Goal: Task Accomplishment & Management: Complete application form

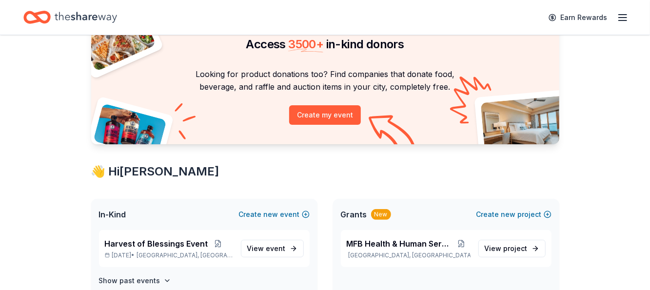
scroll to position [146, 0]
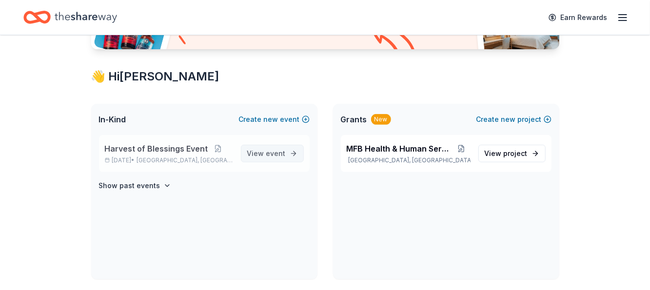
click at [266, 151] on span "View event" at bounding box center [266, 154] width 38 height 12
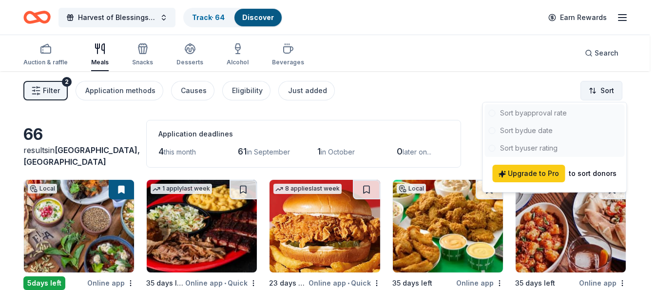
click at [614, 92] on html "Harvest of Blessings Event Track · 64 Discover Earn Rewards Auction & raffle Me…" at bounding box center [328, 145] width 657 height 290
click at [514, 90] on html "Harvest of Blessings Event Track · 64 Discover Earn Rewards Auction & raffle Me…" at bounding box center [328, 145] width 657 height 290
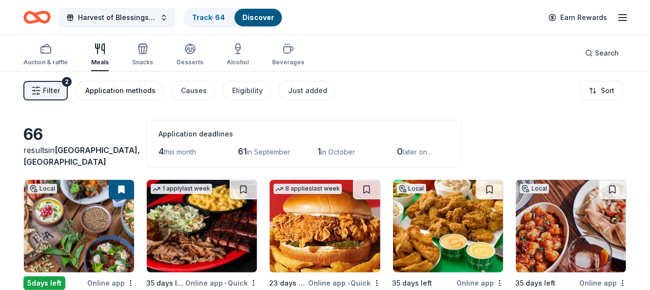
click at [113, 90] on div "Application methods" at bounding box center [120, 91] width 70 height 12
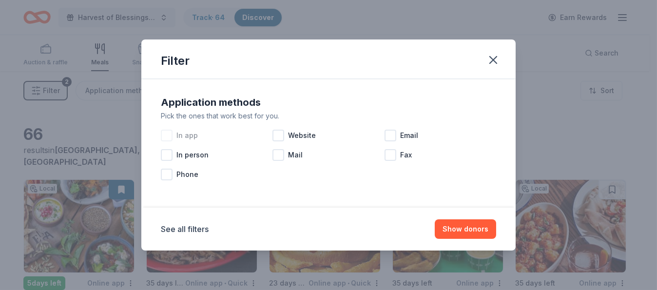
click at [166, 134] on div at bounding box center [167, 136] width 12 height 12
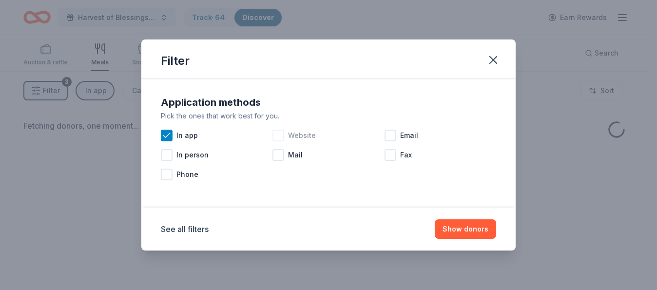
click at [276, 131] on div at bounding box center [278, 136] width 12 height 12
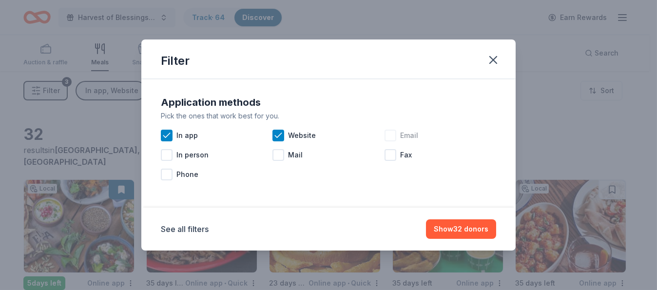
click at [393, 134] on div at bounding box center [390, 136] width 12 height 12
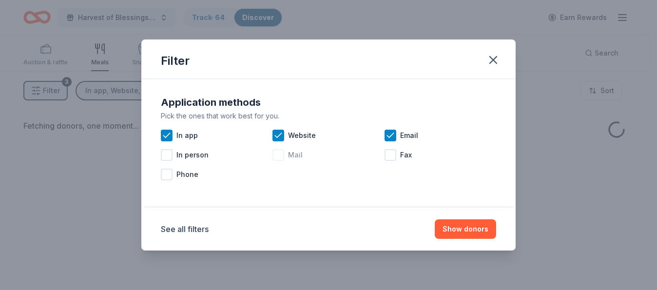
click at [277, 153] on div at bounding box center [278, 155] width 12 height 12
click at [472, 227] on button "Show donors" at bounding box center [465, 228] width 61 height 19
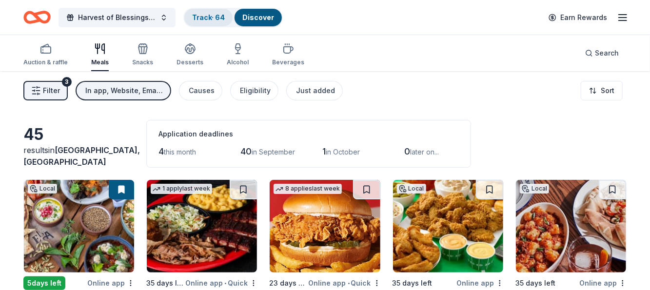
click at [221, 17] on link "Track · 64" at bounding box center [208, 17] width 33 height 8
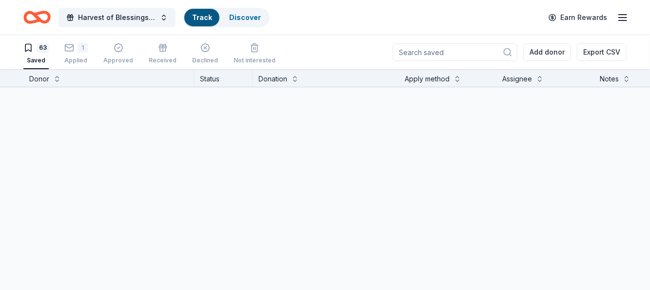
scroll to position [0, 0]
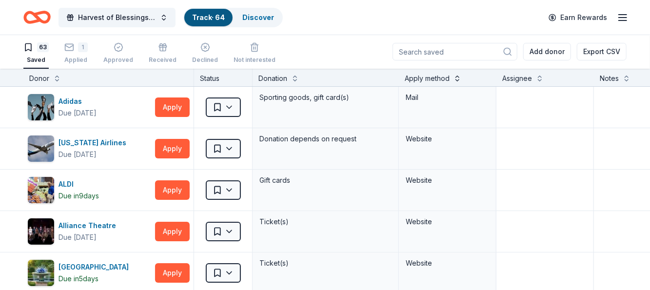
click at [458, 74] on button at bounding box center [457, 78] width 8 height 10
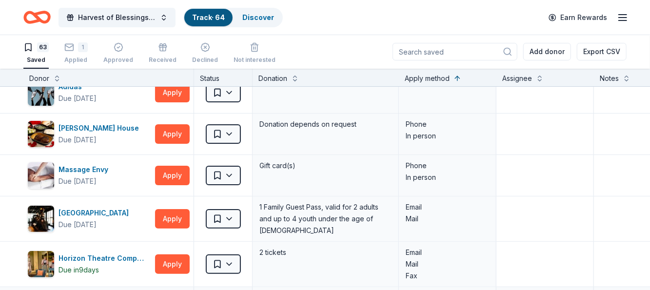
scroll to position [0, 0]
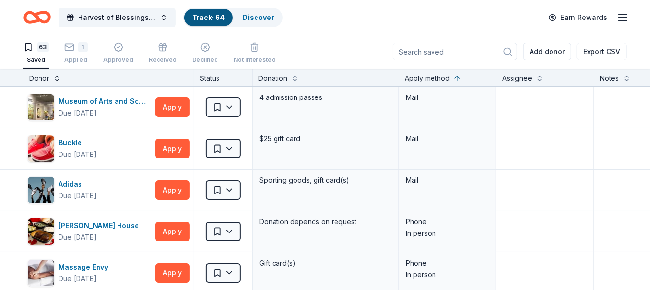
click at [55, 76] on button at bounding box center [57, 78] width 8 height 10
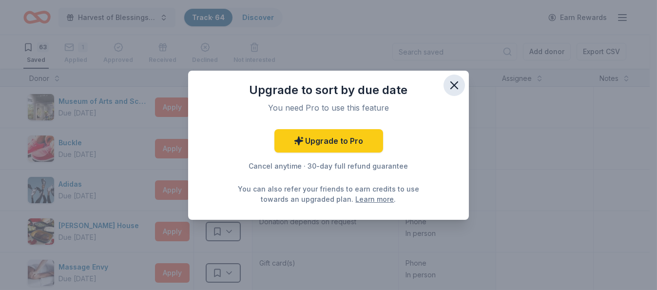
click at [452, 80] on icon "button" at bounding box center [454, 85] width 14 height 14
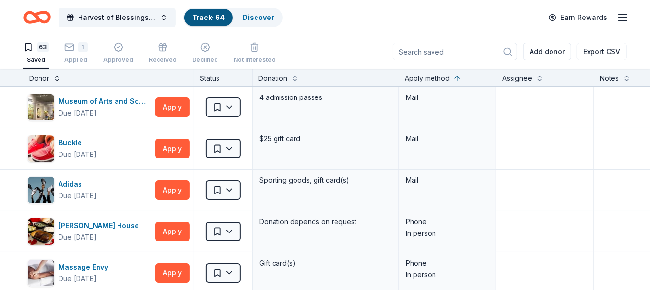
click at [55, 79] on button at bounding box center [57, 78] width 8 height 10
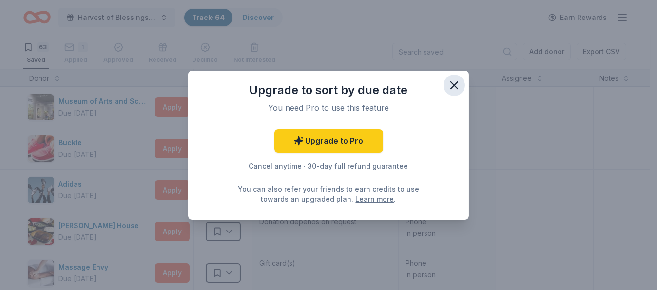
click at [455, 84] on icon "button" at bounding box center [454, 85] width 7 height 7
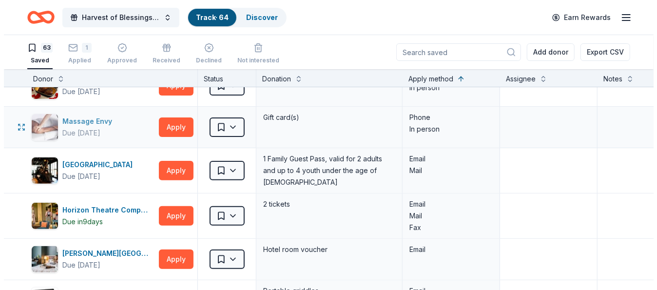
scroll to position [195, 0]
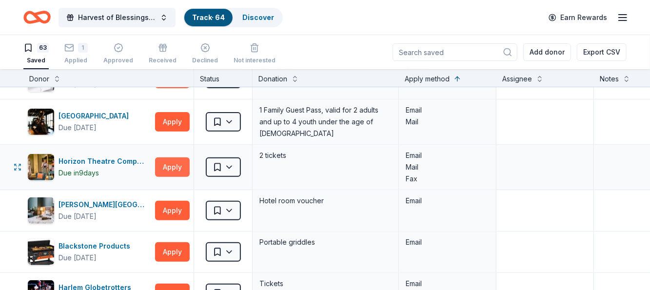
click at [176, 159] on button "Apply" at bounding box center [172, 166] width 35 height 19
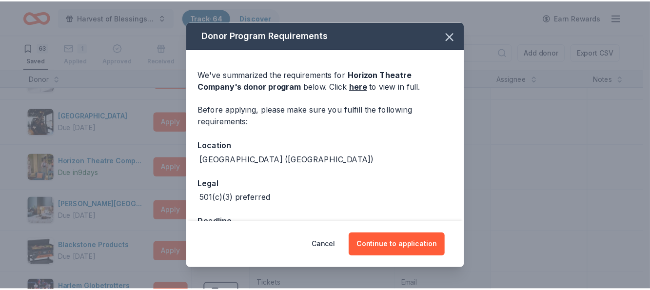
scroll to position [34, 0]
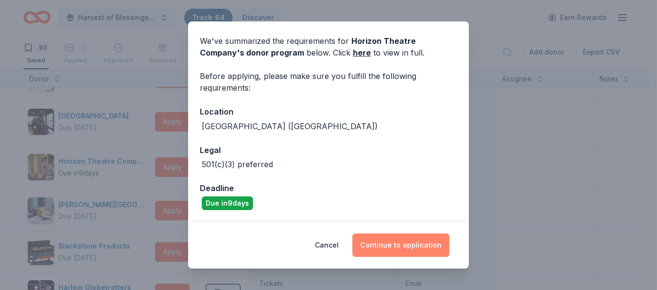
click at [413, 245] on button "Continue to application" at bounding box center [400, 244] width 97 height 23
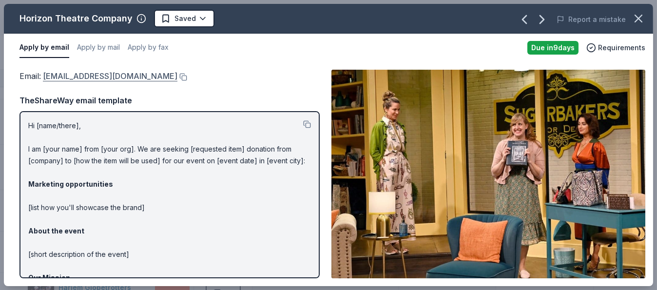
click at [97, 76] on link "boxoffice@horizontheatre.com" at bounding box center [110, 76] width 134 height 13
click at [113, 73] on link "boxoffice@horizontheatre.com" at bounding box center [110, 76] width 134 height 13
click at [124, 76] on link "boxoffice@horizontheatre.com" at bounding box center [110, 76] width 134 height 13
click at [193, 19] on html "Harvest of Blessings Event Track · 64 Discover Earn Rewards 63 Saved 1 Applied …" at bounding box center [328, 145] width 657 height 290
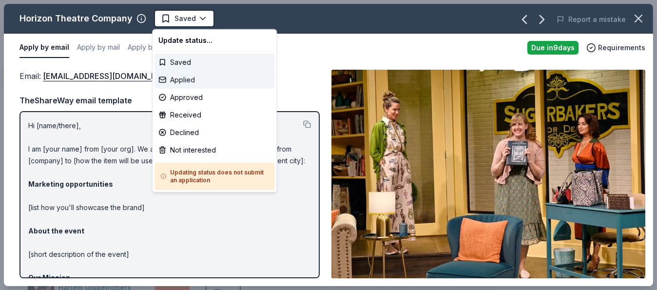
click at [186, 79] on div "Applied" at bounding box center [214, 80] width 120 height 18
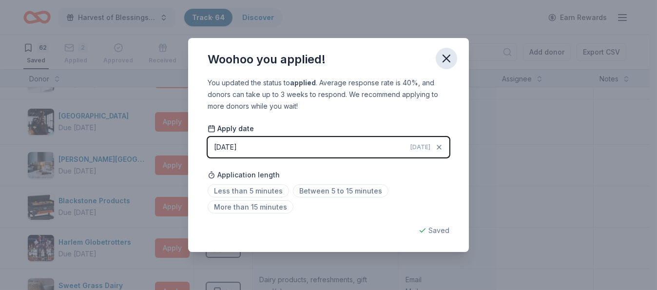
click at [446, 60] on icon "button" at bounding box center [447, 59] width 14 height 14
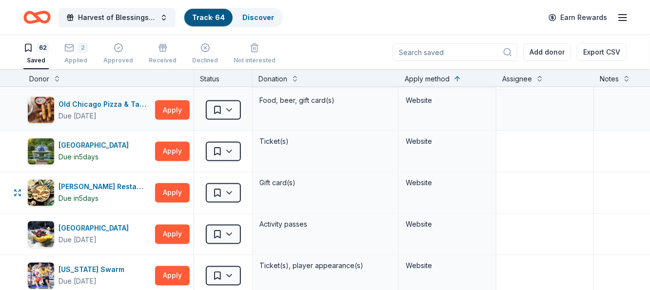
scroll to position [926, 0]
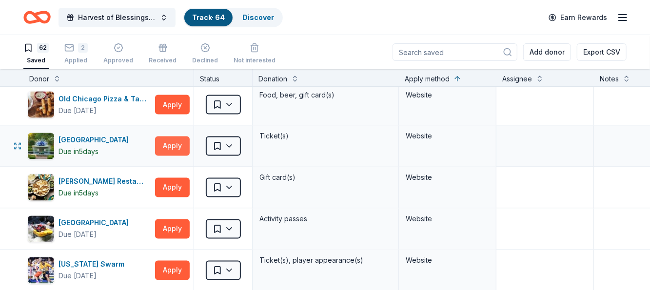
click at [176, 138] on button "Apply" at bounding box center [172, 145] width 35 height 19
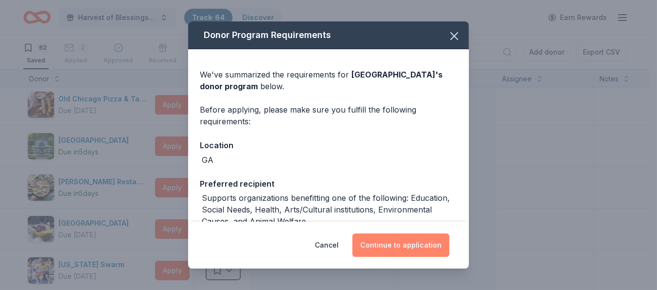
click at [386, 241] on button "Continue to application" at bounding box center [400, 244] width 97 height 23
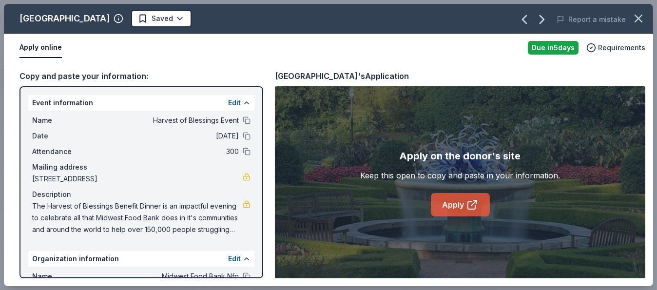
click at [458, 205] on link "Apply" at bounding box center [460, 204] width 59 height 23
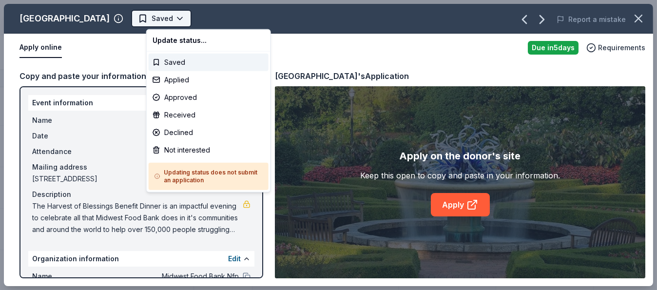
click at [183, 17] on html "Harvest of Blessings Event Track · 64 Discover Earn Rewards 62 Saved 2 Applied …" at bounding box center [328, 145] width 657 height 290
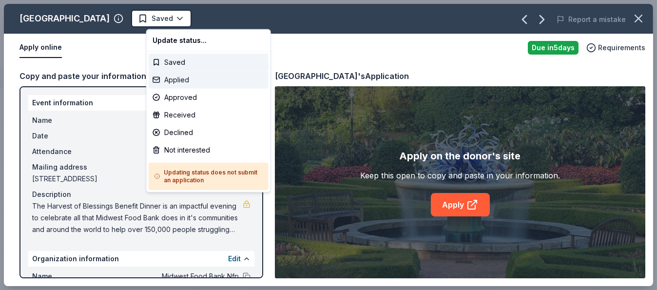
click at [181, 77] on div "Applied" at bounding box center [209, 80] width 120 height 18
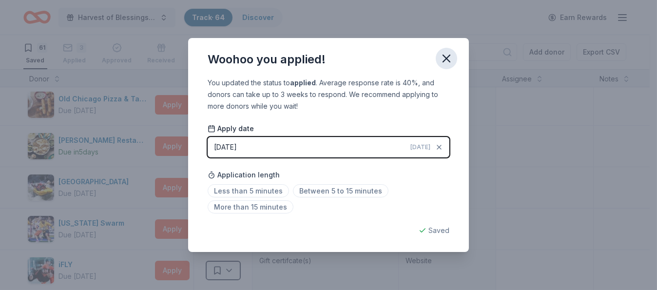
click at [443, 53] on icon "button" at bounding box center [447, 59] width 14 height 14
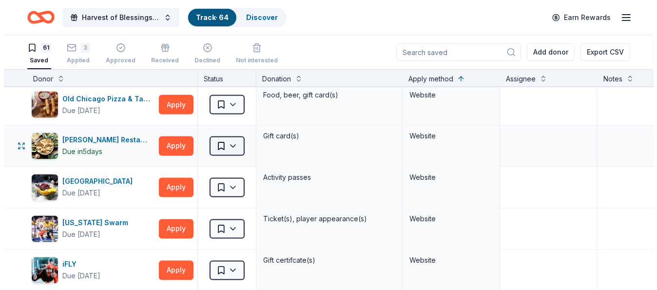
scroll to position [877, 0]
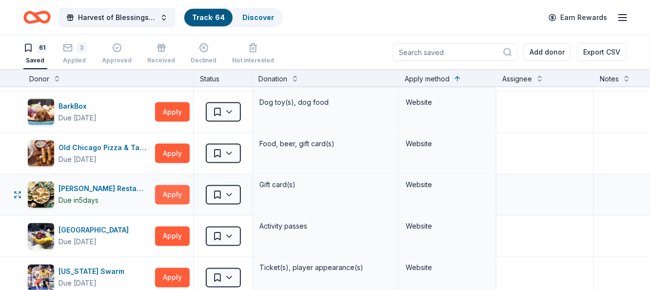
click at [173, 185] on button "Apply" at bounding box center [172, 194] width 35 height 19
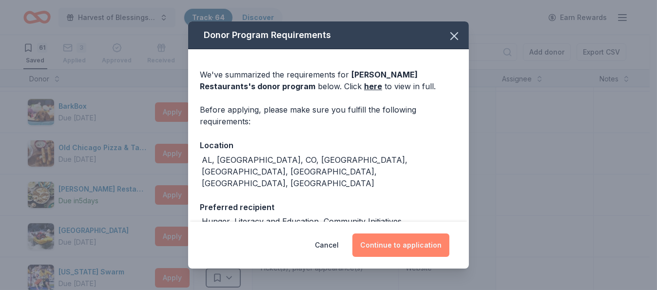
click at [400, 245] on button "Continue to application" at bounding box center [400, 244] width 97 height 23
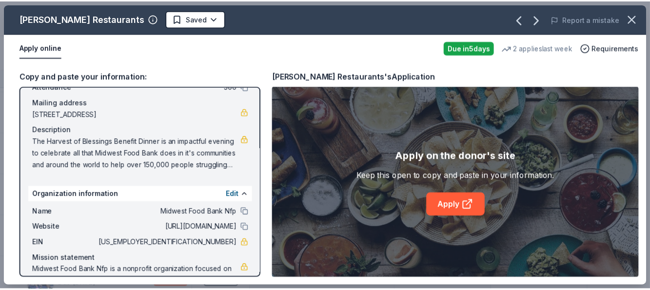
scroll to position [97, 0]
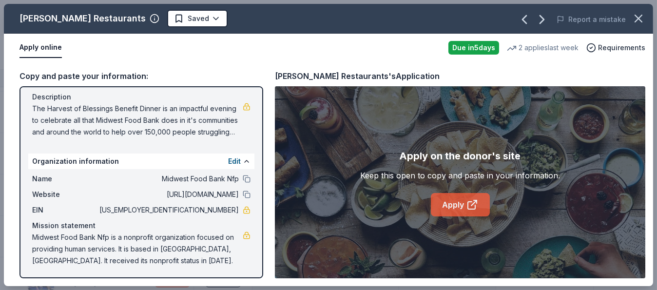
click at [468, 205] on icon at bounding box center [471, 205] width 7 height 7
drag, startPoint x: 231, startPoint y: 208, endPoint x: 205, endPoint y: 207, distance: 26.8
click at [215, 210] on span "41-2120170" at bounding box center [167, 210] width 141 height 12
drag, startPoint x: 200, startPoint y: 206, endPoint x: 217, endPoint y: 208, distance: 17.2
click at [217, 208] on span "41-2120170" at bounding box center [167, 210] width 141 height 12
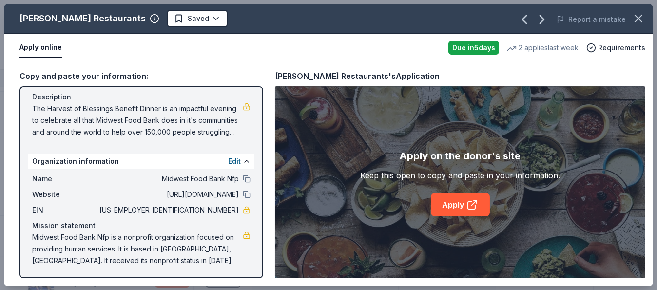
drag, startPoint x: 155, startPoint y: 193, endPoint x: 191, endPoint y: 197, distance: 36.3
click at [191, 197] on span "http://www.midwestfoodbank.org" at bounding box center [167, 195] width 141 height 12
click at [207, 208] on span "41-2120170" at bounding box center [167, 210] width 141 height 12
click at [463, 202] on link "Apply" at bounding box center [460, 204] width 59 height 23
click at [175, 14] on html "Harvest of Blessings Event Track · 64 Discover Earn Rewards 61 Saved 3 Applied …" at bounding box center [328, 145] width 657 height 290
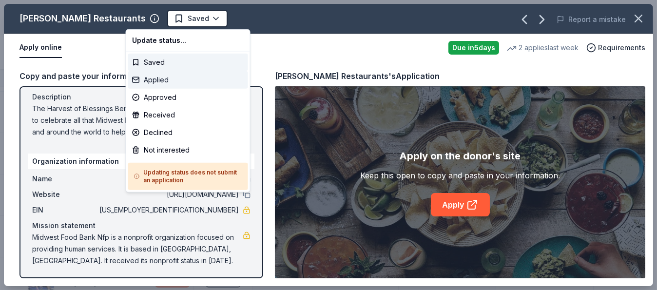
click at [167, 79] on div "Applied" at bounding box center [188, 80] width 120 height 18
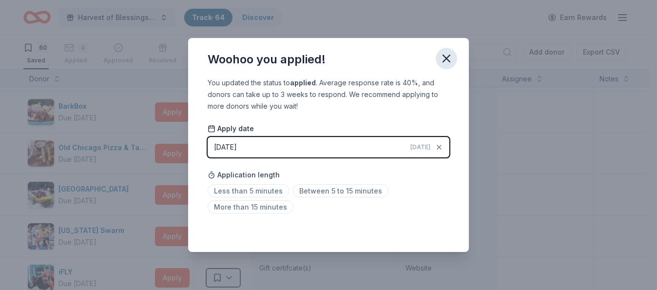
click at [443, 58] on icon "button" at bounding box center [447, 59] width 14 height 14
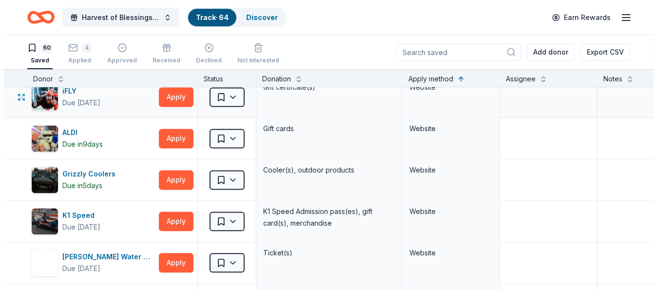
scroll to position [1072, 0]
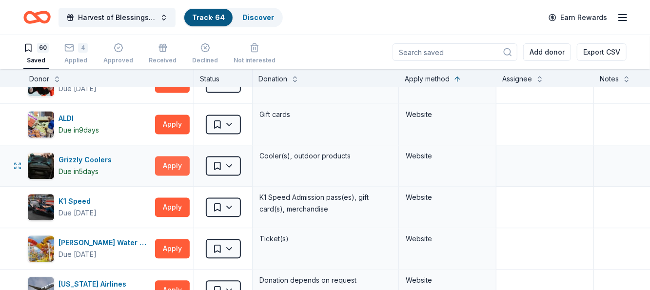
click at [166, 157] on button "Apply" at bounding box center [172, 165] width 35 height 19
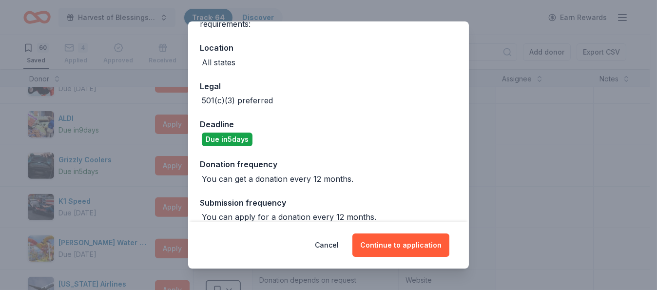
scroll to position [110, 0]
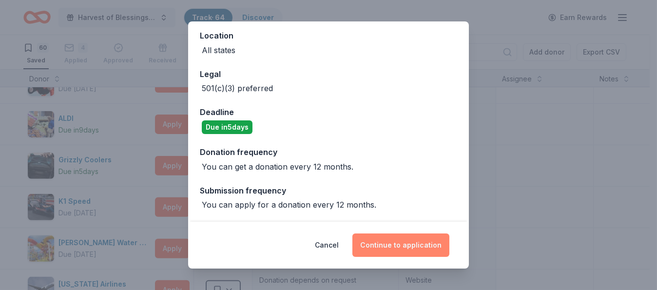
click at [402, 240] on button "Continue to application" at bounding box center [400, 244] width 97 height 23
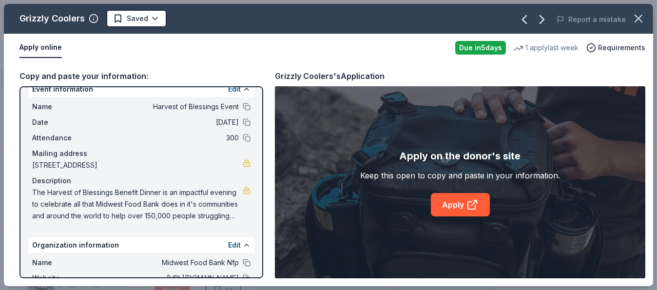
scroll to position [16, 0]
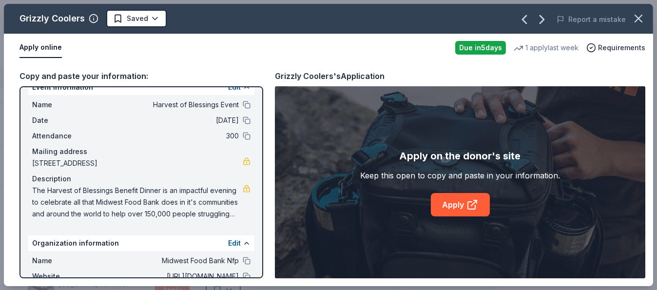
click at [209, 200] on span "The Harvest of Blessings Benefit Dinner is an impactful evening to celebrate al…" at bounding box center [137, 202] width 211 height 35
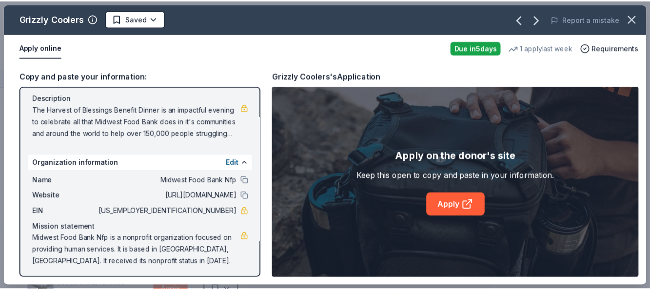
scroll to position [97, 0]
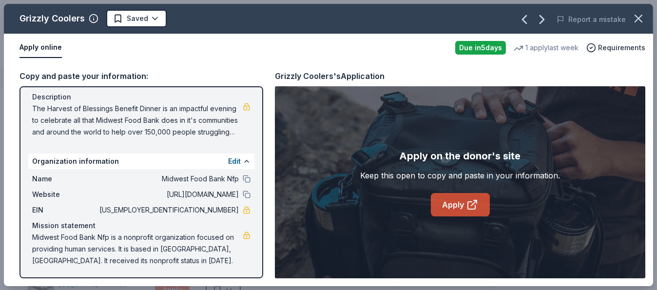
click at [469, 205] on icon at bounding box center [472, 205] width 12 height 12
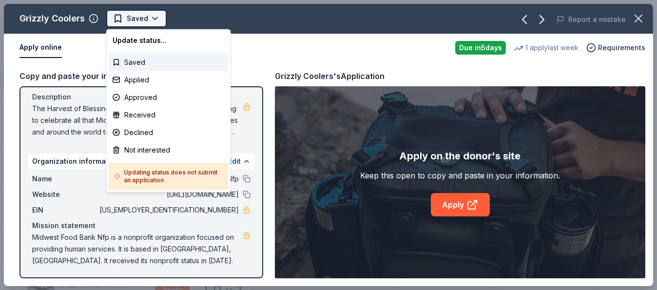
click at [157, 18] on html "Harvest of Blessings Event Track · 64 Discover Earn Rewards 60 Saved 4 Applied …" at bounding box center [328, 145] width 657 height 290
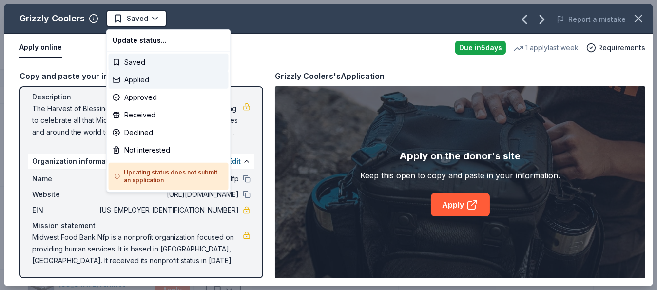
click at [139, 77] on div "Applied" at bounding box center [169, 80] width 120 height 18
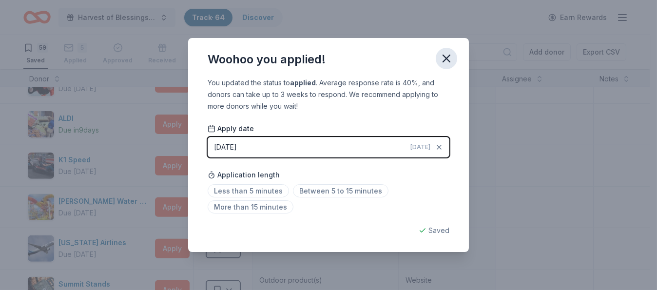
click at [444, 54] on icon "button" at bounding box center [447, 59] width 14 height 14
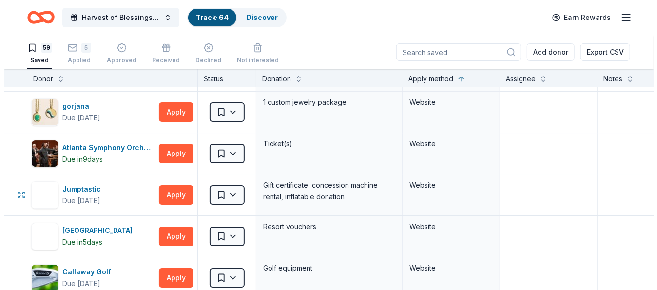
scroll to position [1657, 0]
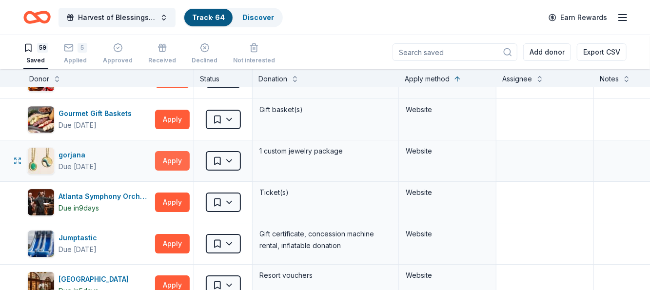
click at [176, 151] on button "Apply" at bounding box center [172, 160] width 35 height 19
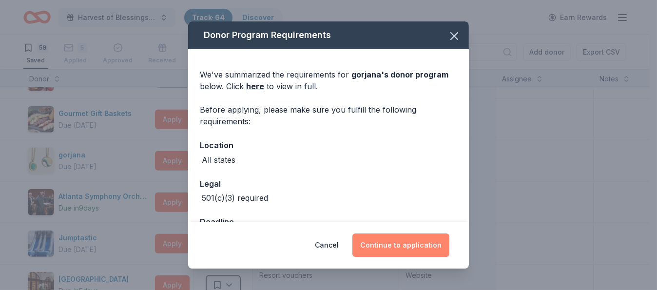
click at [392, 244] on button "Continue to application" at bounding box center [400, 244] width 97 height 23
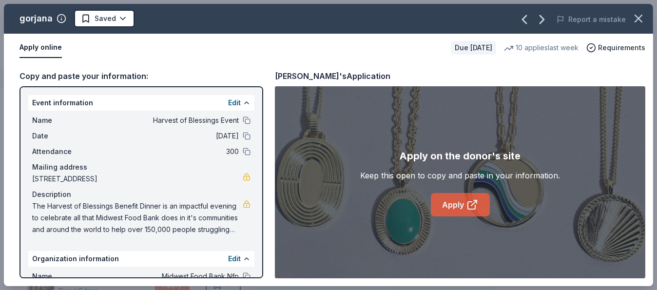
click at [460, 201] on link "Apply" at bounding box center [460, 204] width 59 height 23
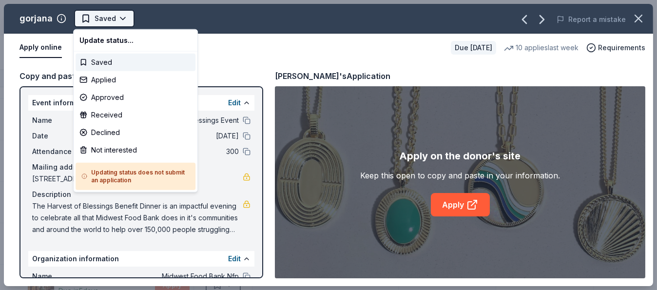
click at [118, 17] on html "Harvest of Blessings Event Track · 64 Discover Earn Rewards 59 Saved 5 Applied …" at bounding box center [328, 145] width 657 height 290
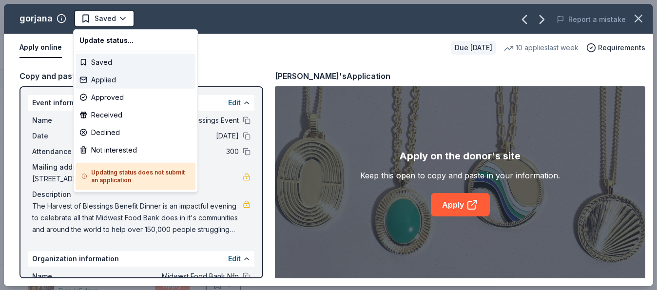
click at [110, 81] on div "Applied" at bounding box center [136, 80] width 120 height 18
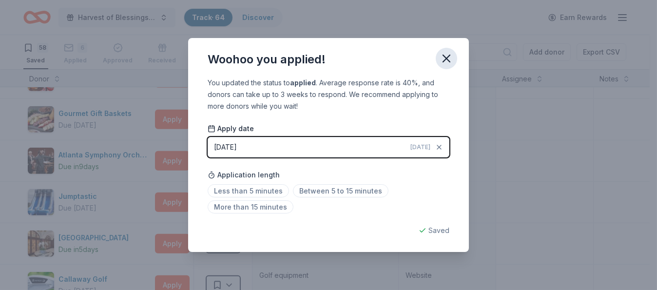
click at [442, 59] on icon "button" at bounding box center [447, 59] width 14 height 14
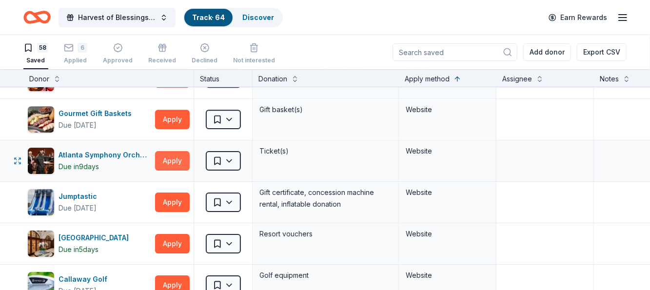
click at [171, 151] on button "Apply" at bounding box center [172, 160] width 35 height 19
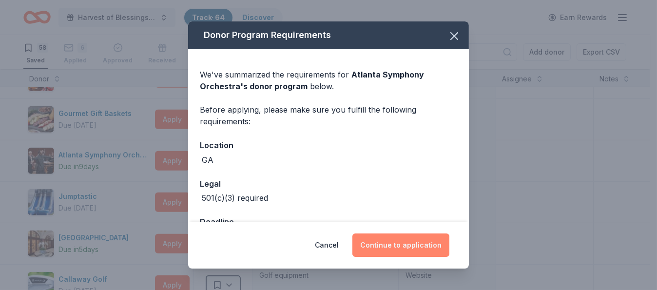
click at [399, 240] on button "Continue to application" at bounding box center [400, 244] width 97 height 23
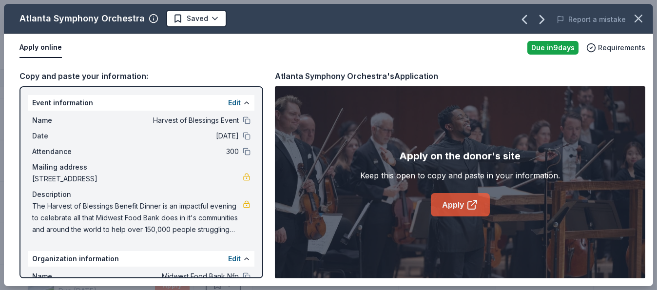
click at [466, 202] on icon at bounding box center [472, 205] width 12 height 12
click at [232, 99] on button "Edit" at bounding box center [234, 103] width 13 height 12
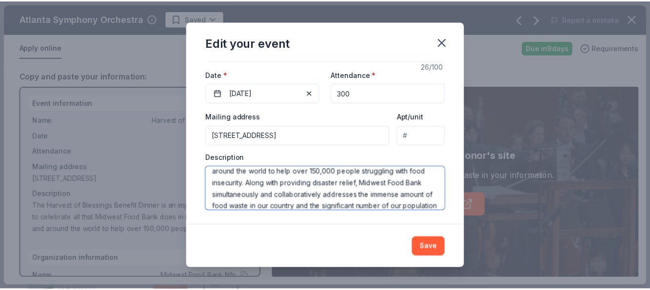
scroll to position [47, 0]
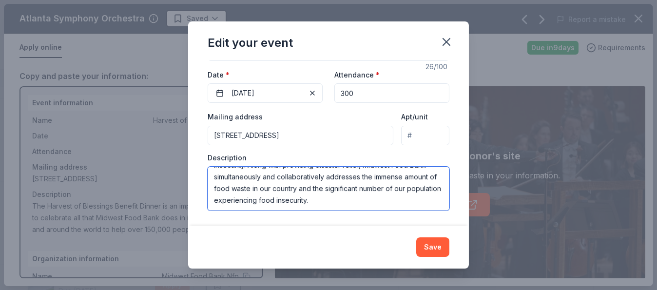
drag, startPoint x: 224, startPoint y: 175, endPoint x: 410, endPoint y: 209, distance: 188.8
click at [410, 209] on textarea "The Harvest of Blessings Benefit Dinner is an impactful evening to celebrate al…" at bounding box center [329, 189] width 242 height 44
click at [445, 39] on icon "button" at bounding box center [447, 42] width 14 height 14
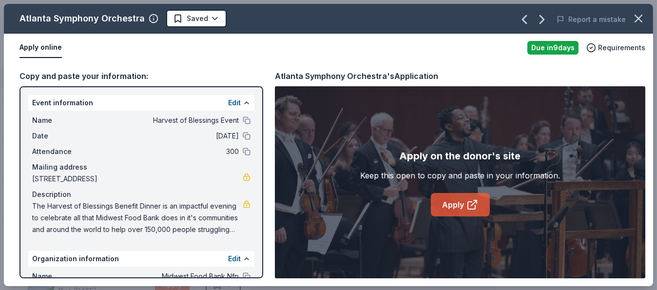
click at [455, 204] on link "Apply" at bounding box center [460, 204] width 59 height 23
click at [210, 17] on html "Harvest of Blessings Event Track · 64 Discover Earn Rewards 58 Saved 6 Applied …" at bounding box center [328, 145] width 657 height 290
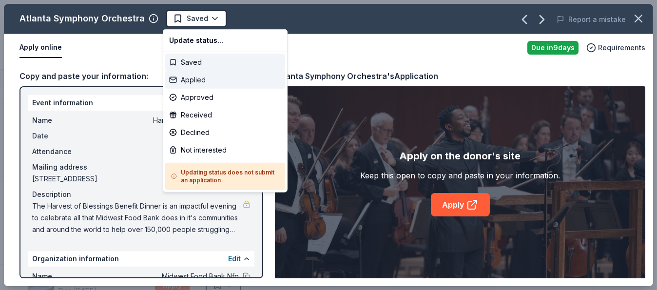
click at [202, 79] on div "Applied" at bounding box center [225, 80] width 120 height 18
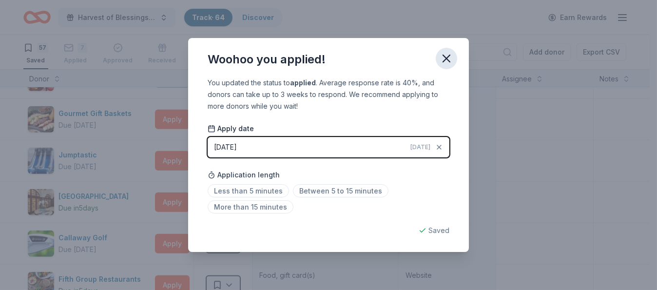
click at [448, 56] on icon "button" at bounding box center [446, 58] width 7 height 7
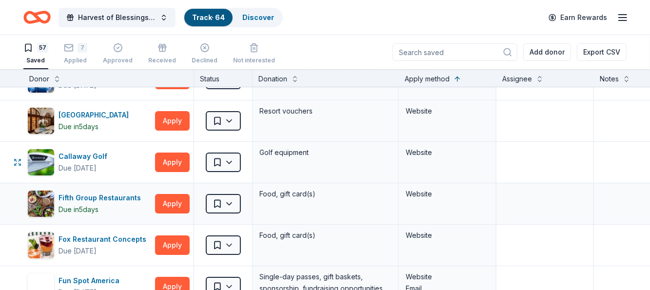
scroll to position [1754, 0]
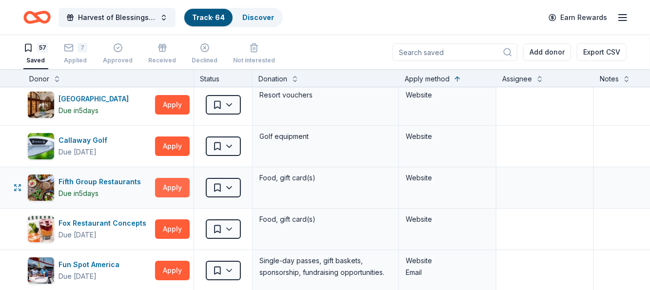
click at [166, 178] on button "Apply" at bounding box center [172, 187] width 35 height 19
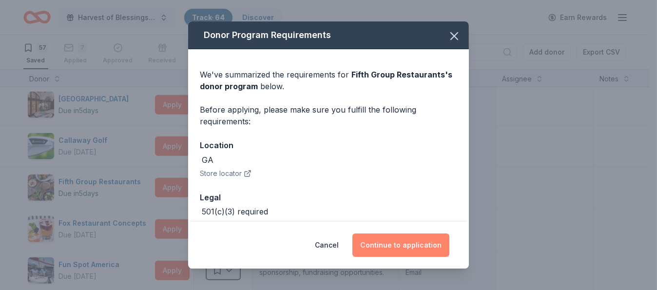
click at [425, 243] on button "Continue to application" at bounding box center [400, 244] width 97 height 23
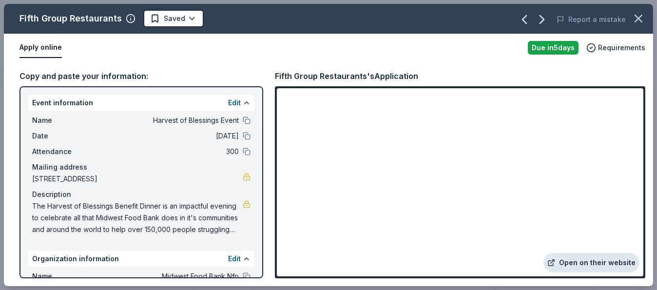
click at [594, 259] on link "Open on their website" at bounding box center [591, 262] width 96 height 19
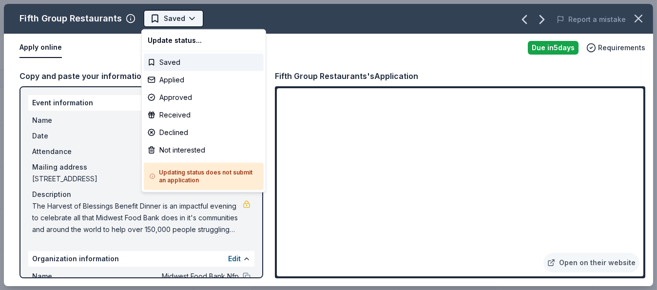
click at [181, 17] on html "Harvest of Blessings Event Track · 64 Discover Earn Rewards 57 Saved 7 Applied …" at bounding box center [328, 145] width 657 height 290
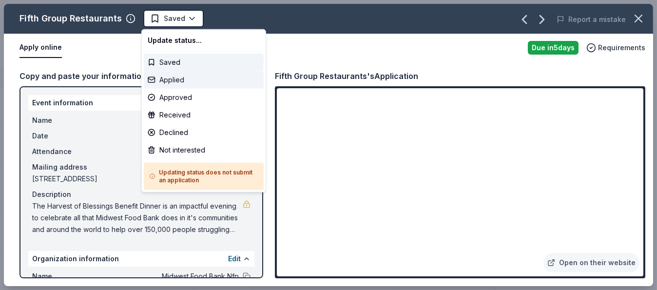
click at [169, 78] on div "Applied" at bounding box center [204, 80] width 120 height 18
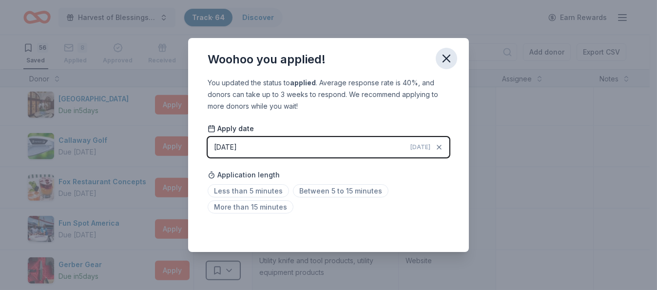
click at [450, 59] on icon "button" at bounding box center [447, 59] width 14 height 14
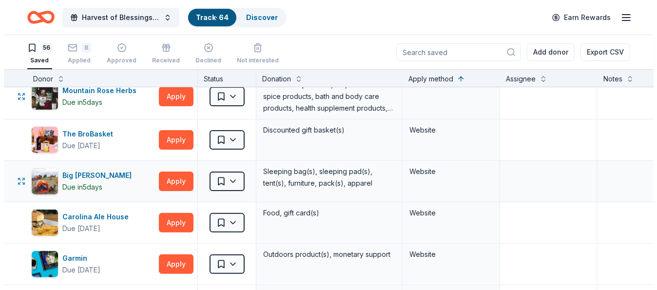
scroll to position [2095, 0]
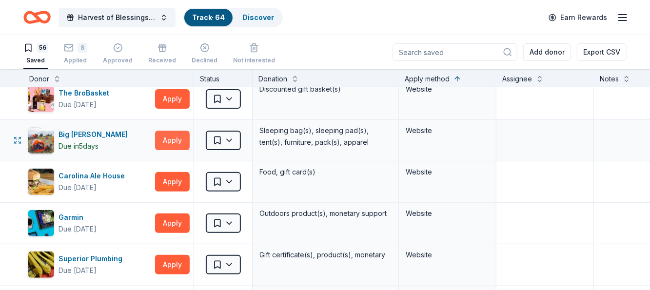
click at [171, 131] on button "Apply" at bounding box center [172, 140] width 35 height 19
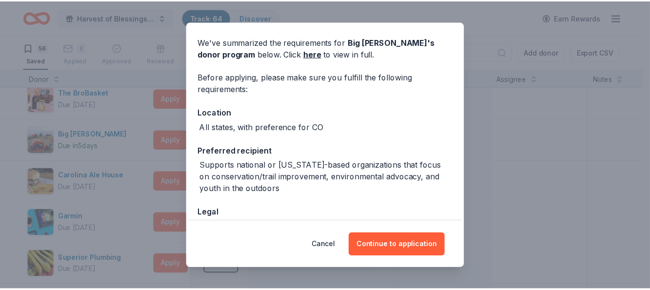
scroll to position [49, 0]
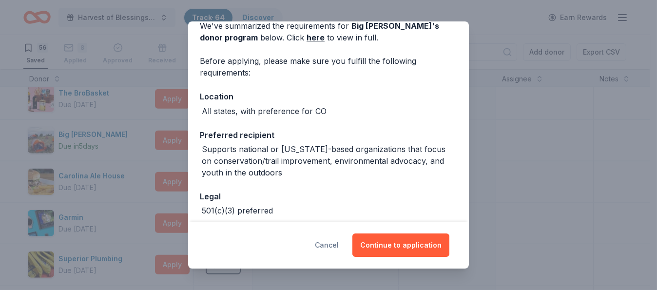
click at [338, 246] on button "Cancel" at bounding box center [327, 244] width 24 height 23
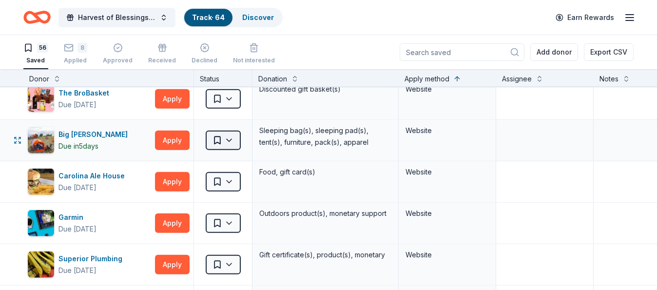
click at [231, 125] on html "Harvest of Blessings Event Track · 64 Discover Earn Rewards 56 Saved 8 Applied …" at bounding box center [328, 145] width 657 height 290
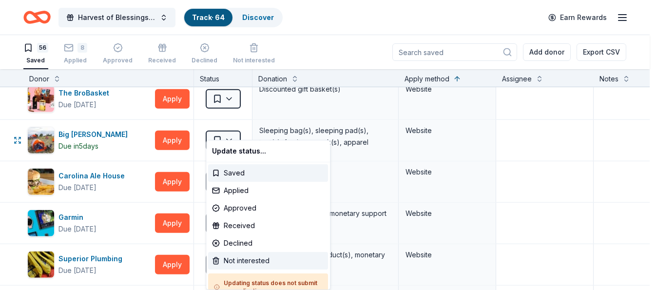
click at [243, 256] on div "Not interested" at bounding box center [268, 261] width 120 height 18
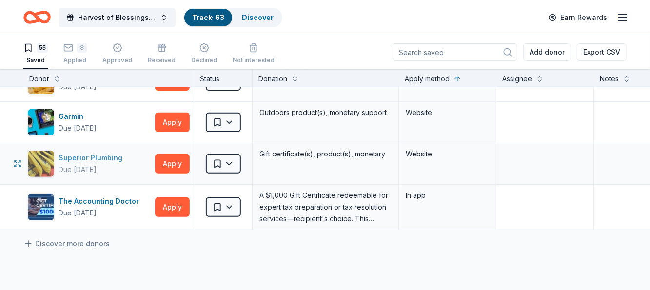
scroll to position [2193, 0]
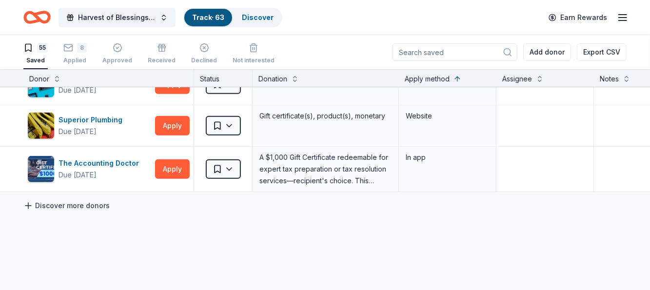
click at [81, 200] on link "Discover more donors" at bounding box center [66, 206] width 86 height 12
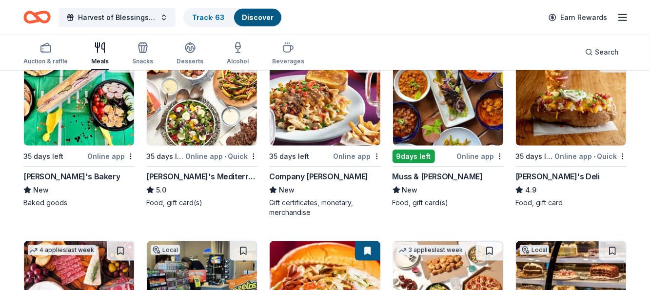
scroll to position [487, 0]
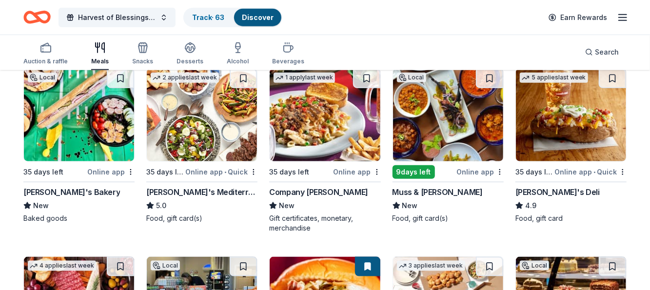
click at [431, 189] on div "Muss & Turner's" at bounding box center [437, 192] width 90 height 12
click at [487, 75] on button at bounding box center [489, 78] width 27 height 19
click at [489, 78] on button at bounding box center [490, 78] width 25 height 19
click at [468, 169] on div "Online app" at bounding box center [479, 172] width 47 height 12
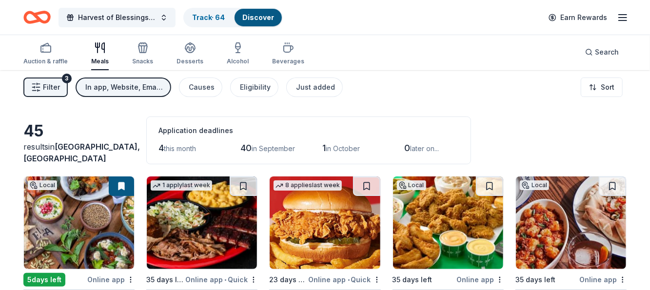
scroll to position [0, 0]
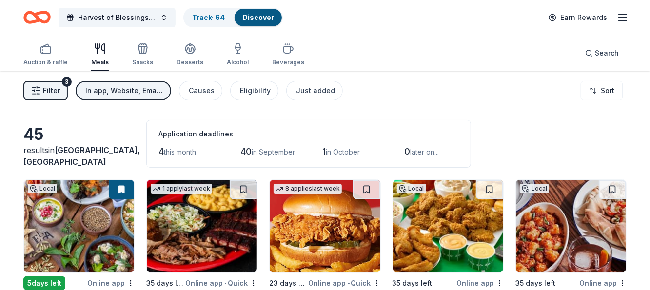
click at [256, 13] on link "Discover" at bounding box center [258, 17] width 32 height 8
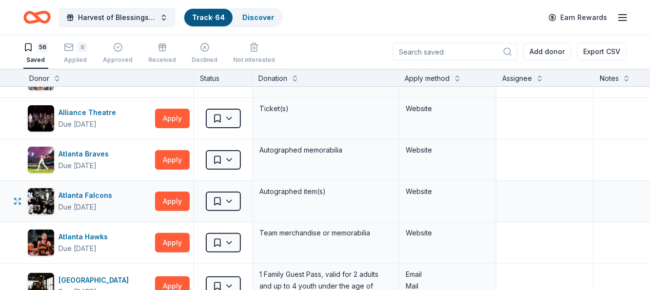
scroll to position [97, 0]
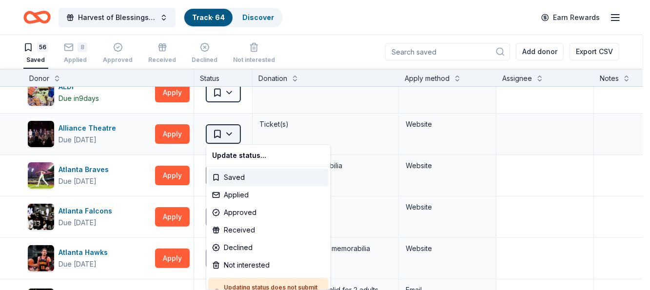
click at [219, 131] on html "Harvest of Blessings Event Track · 64 Discover Earn Rewards 56 Saved 8 Applied …" at bounding box center [325, 145] width 650 height 290
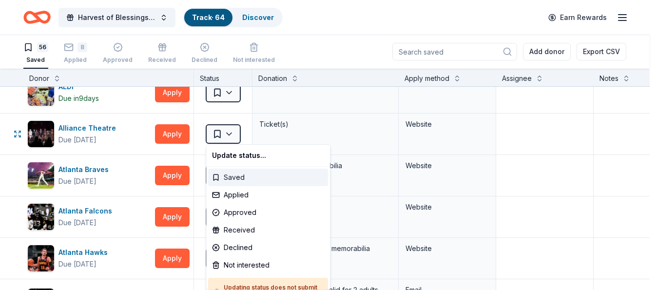
click at [235, 173] on div "Saved" at bounding box center [268, 178] width 120 height 18
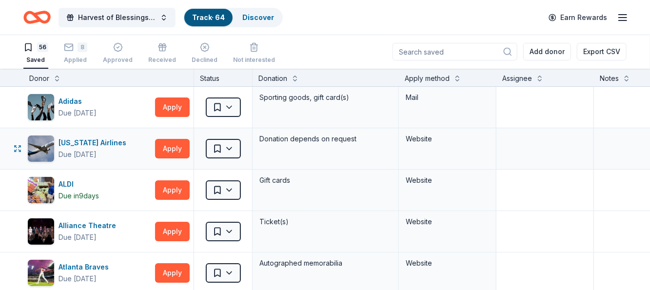
scroll to position [0, 0]
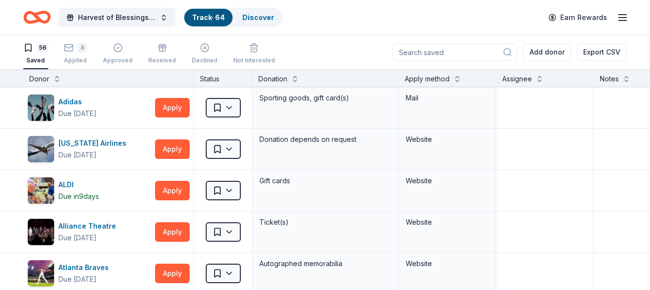
click at [448, 78] on div "Apply method" at bounding box center [426, 79] width 45 height 12
click at [458, 76] on button at bounding box center [457, 78] width 8 height 10
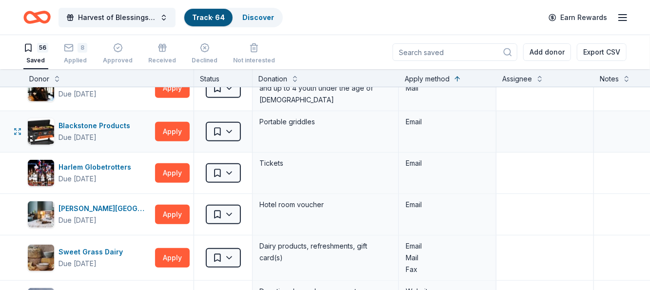
scroll to position [244, 0]
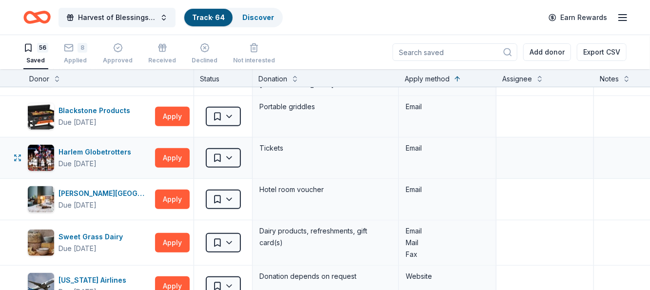
click at [453, 73] on button at bounding box center [457, 78] width 8 height 10
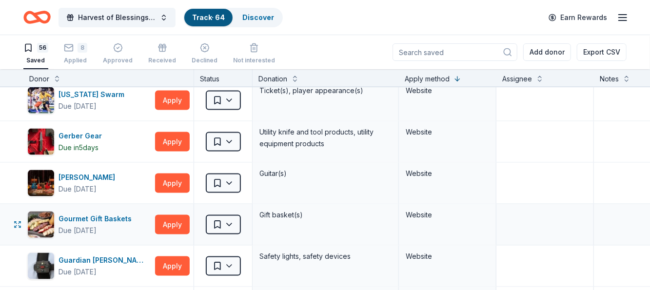
scroll to position [633, 0]
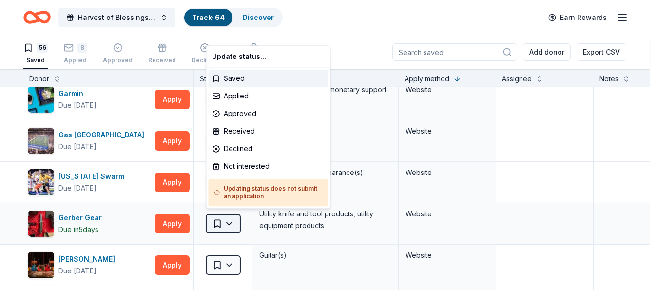
click at [233, 219] on html "Harvest of Blessings Event Track · 64 Discover Earn Rewards 56 Saved 8 Applied …" at bounding box center [328, 145] width 657 height 290
click at [229, 169] on div "Not interested" at bounding box center [268, 166] width 120 height 18
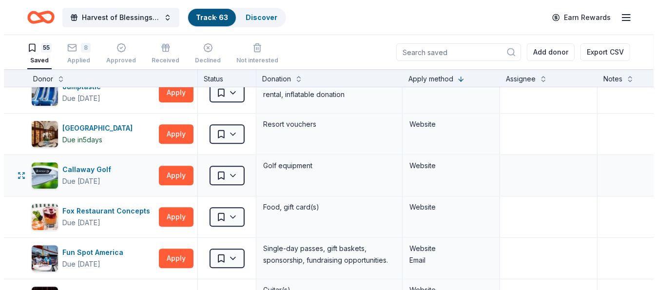
scroll to position [1364, 0]
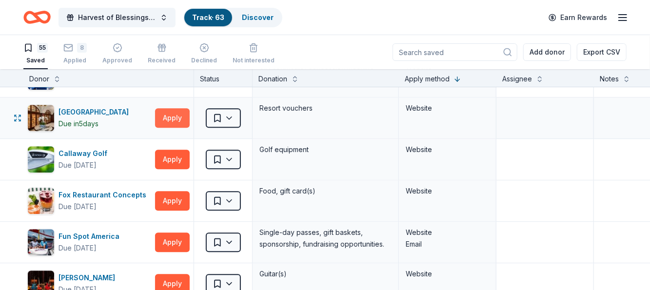
click at [177, 112] on button "Apply" at bounding box center [172, 117] width 35 height 19
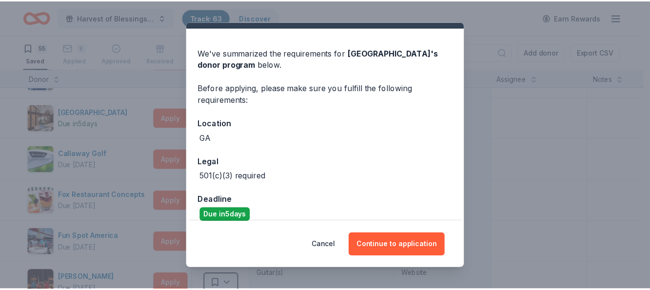
scroll to position [34, 0]
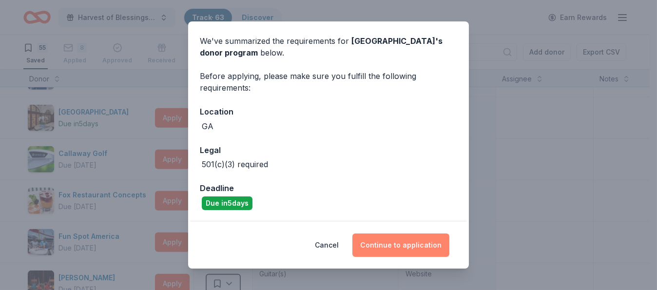
click at [400, 246] on button "Continue to application" at bounding box center [400, 244] width 97 height 23
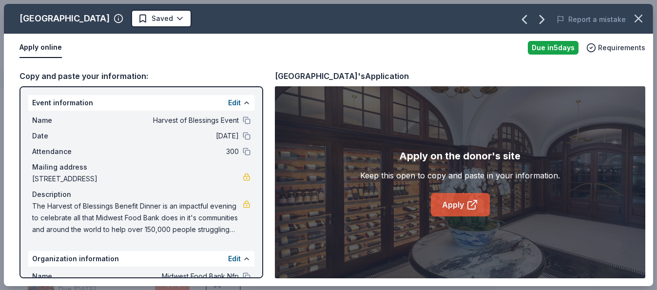
click at [464, 199] on link "Apply" at bounding box center [460, 204] width 59 height 23
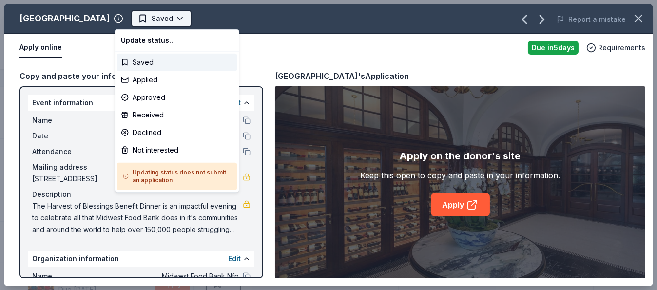
click at [160, 16] on html "Harvest of Blessings Event Track · 63 Discover Earn Rewards 55 Saved 8 Applied …" at bounding box center [328, 145] width 657 height 290
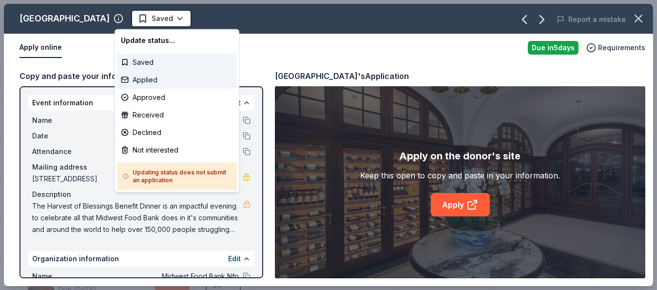
click at [145, 79] on div "Applied" at bounding box center [177, 80] width 120 height 18
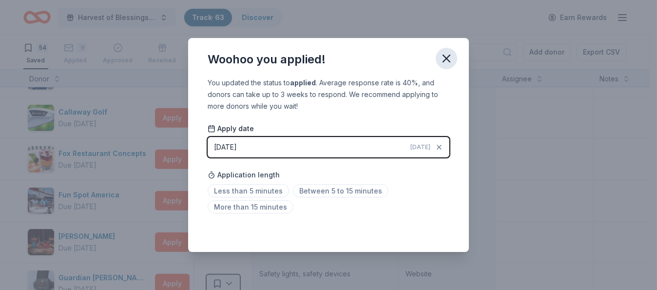
click at [445, 57] on icon "button" at bounding box center [447, 59] width 14 height 14
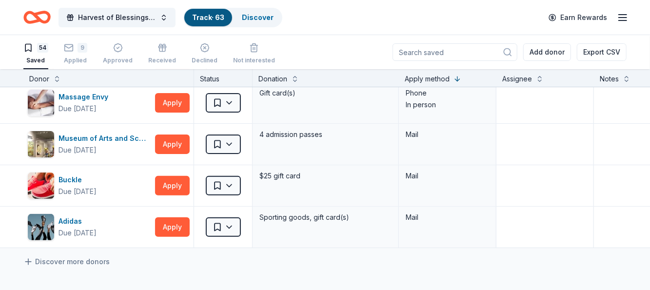
scroll to position [2144, 0]
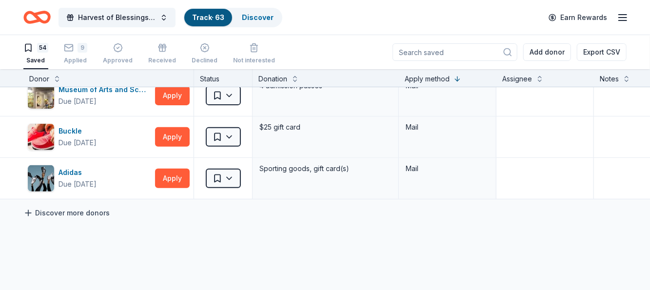
click at [81, 207] on link "Discover more donors" at bounding box center [66, 213] width 86 height 12
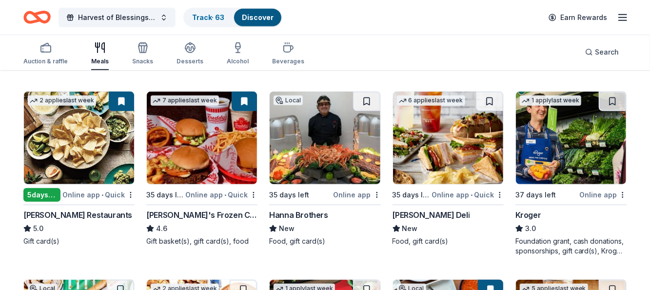
scroll to position [292, 0]
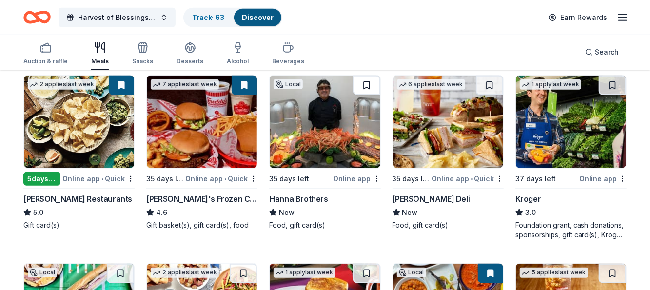
click at [368, 83] on button at bounding box center [366, 85] width 27 height 19
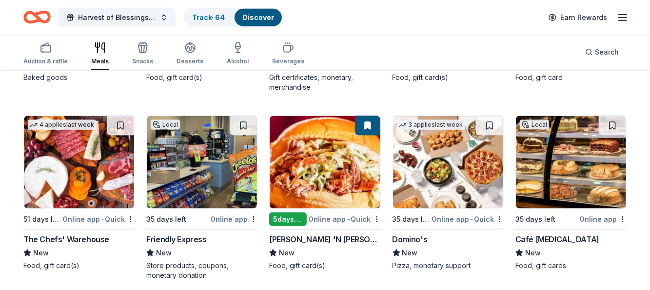
scroll to position [633, 0]
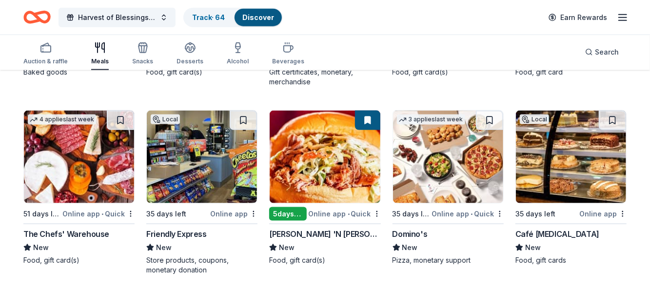
click at [88, 212] on div "Online app • Quick" at bounding box center [98, 214] width 72 height 12
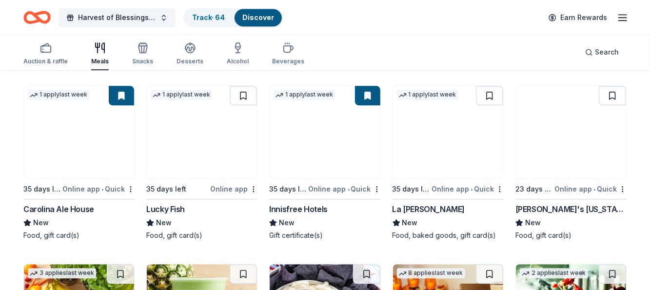
scroll to position [1218, 0]
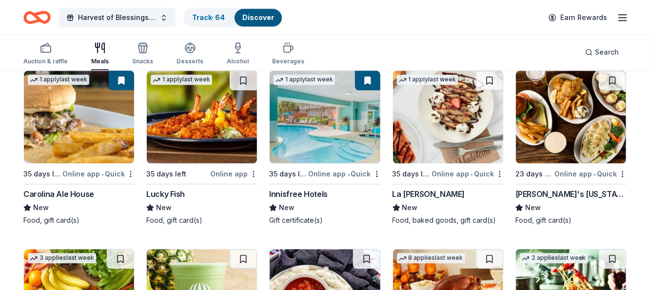
click at [321, 171] on div "Online app • Quick" at bounding box center [344, 174] width 72 height 12
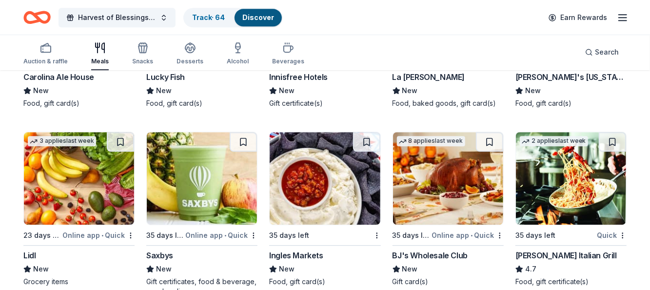
scroll to position [1050, 0]
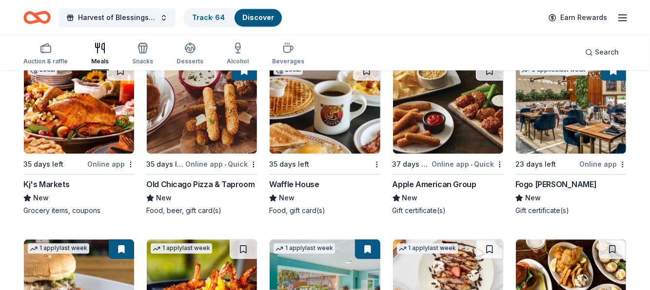
click at [251, 19] on link "Discover" at bounding box center [258, 17] width 32 height 8
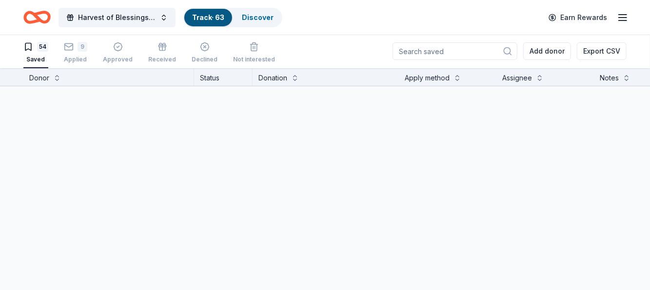
scroll to position [0, 0]
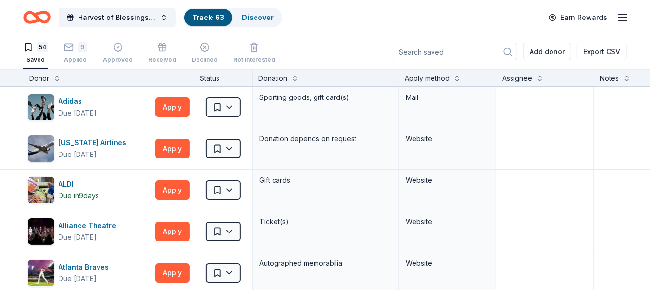
click at [41, 46] on div "54" at bounding box center [42, 47] width 11 height 10
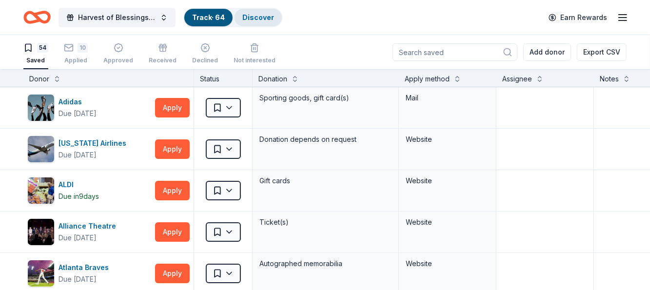
click at [261, 15] on link "Discover" at bounding box center [258, 17] width 32 height 8
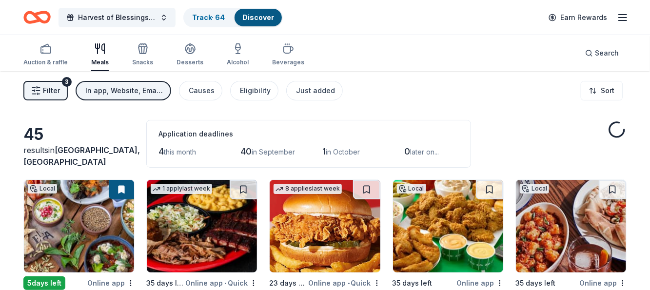
click at [49, 87] on span "Filter" at bounding box center [51, 91] width 17 height 12
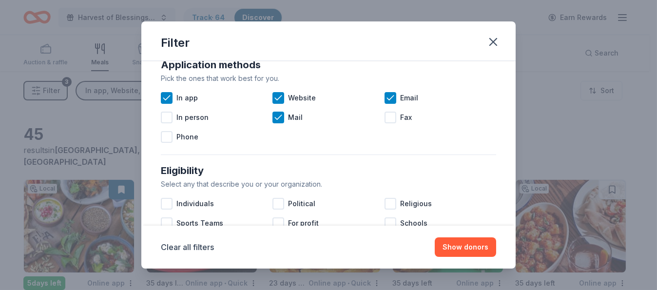
scroll to position [135, 0]
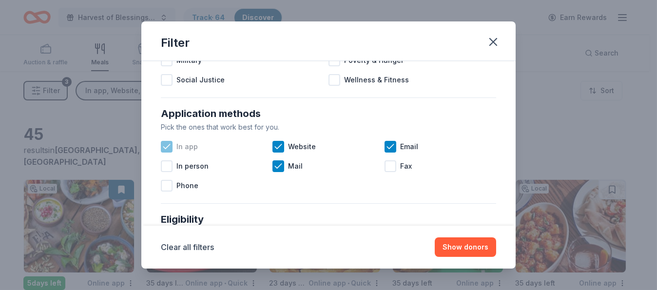
click at [166, 144] on icon at bounding box center [167, 147] width 10 height 10
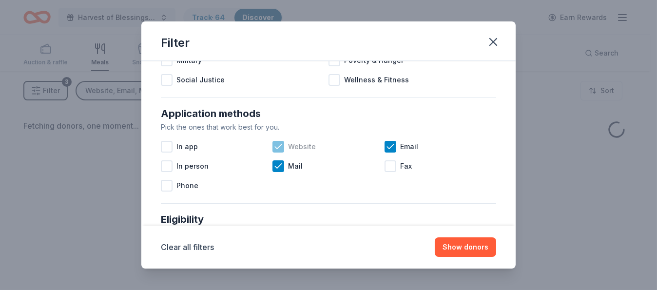
click at [276, 145] on icon at bounding box center [278, 147] width 10 height 10
click at [275, 162] on icon at bounding box center [278, 166] width 10 height 10
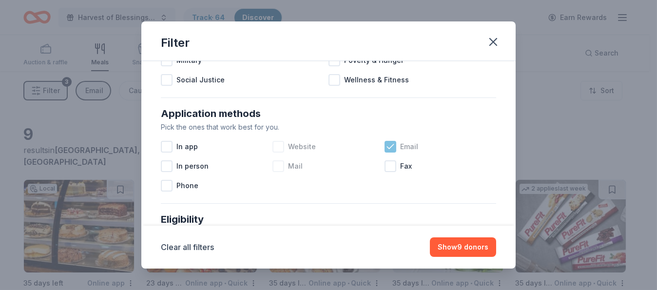
click at [387, 146] on icon at bounding box center [390, 146] width 6 height 4
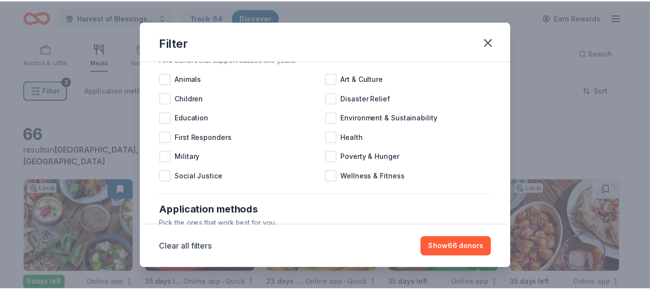
scroll to position [38, 0]
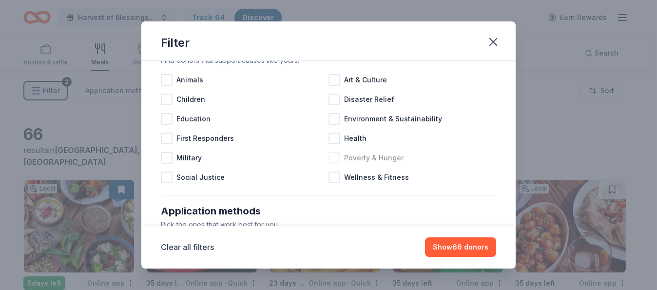
click at [332, 156] on div at bounding box center [334, 158] width 12 height 12
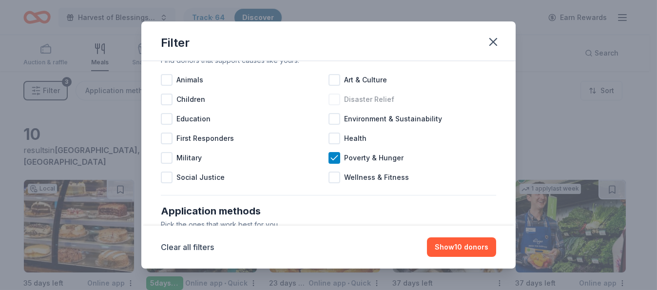
click at [330, 96] on div at bounding box center [334, 100] width 12 height 12
click at [462, 244] on button "Show 10 donors" at bounding box center [461, 246] width 69 height 19
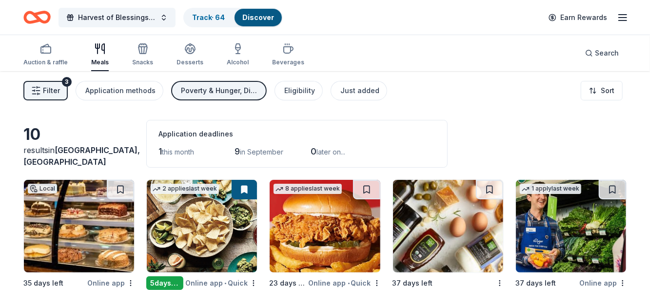
click at [42, 83] on button "Filter 3" at bounding box center [45, 90] width 44 height 19
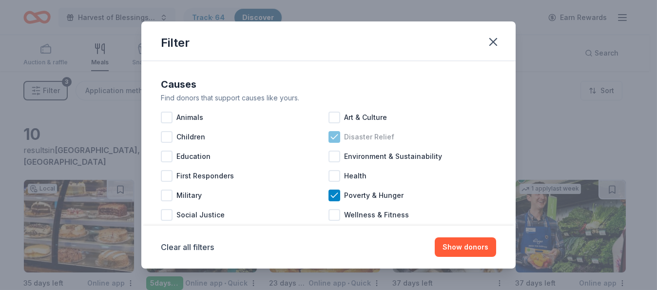
click at [334, 136] on icon at bounding box center [334, 137] width 10 height 10
click at [329, 194] on icon at bounding box center [334, 196] width 10 height 10
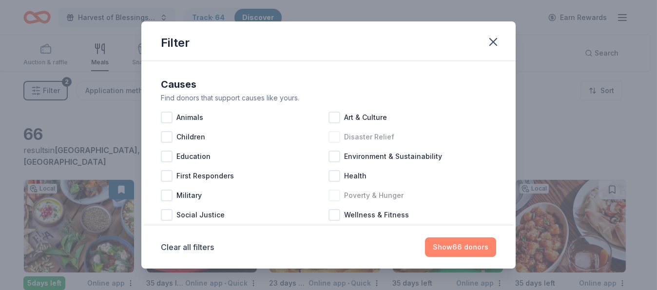
click at [470, 244] on button "Show 66 donors" at bounding box center [460, 246] width 71 height 19
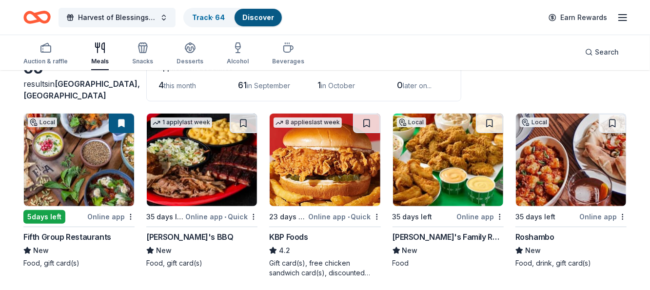
scroll to position [97, 0]
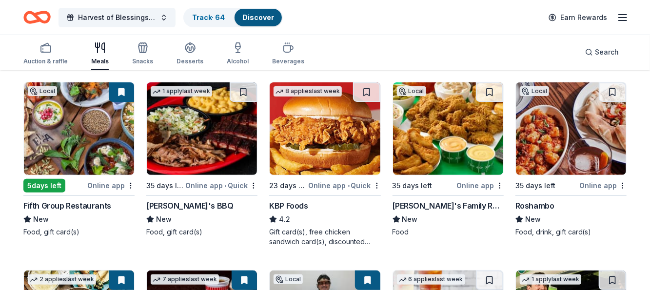
click at [123, 91] on button at bounding box center [121, 91] width 25 height 19
click at [98, 116] on img at bounding box center [79, 128] width 110 height 93
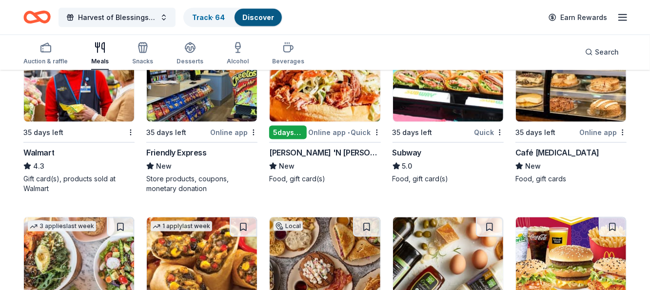
scroll to position [731, 0]
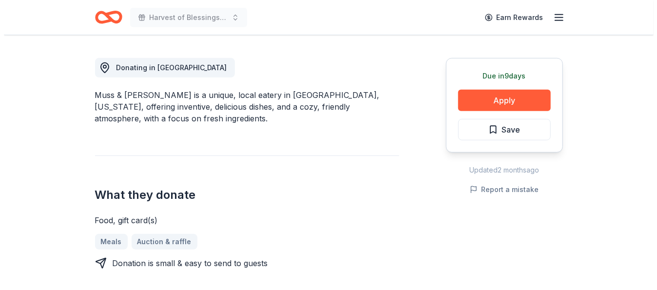
scroll to position [244, 0]
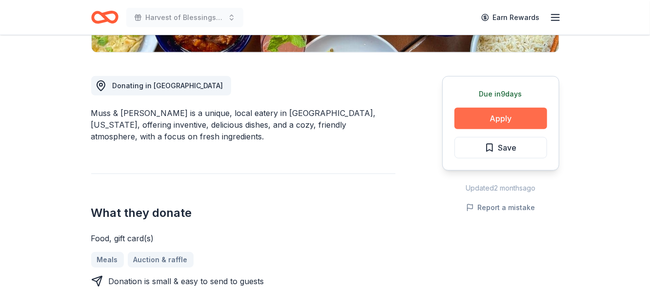
click at [506, 118] on button "Apply" at bounding box center [500, 118] width 93 height 21
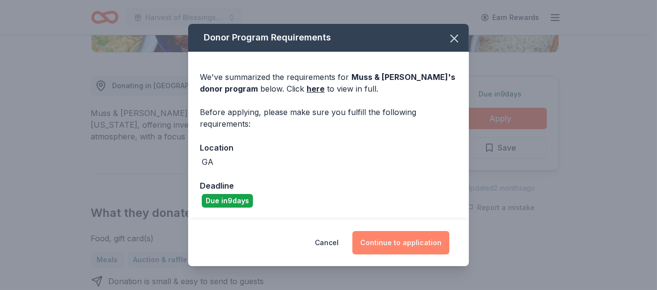
click at [409, 239] on button "Continue to application" at bounding box center [400, 242] width 97 height 23
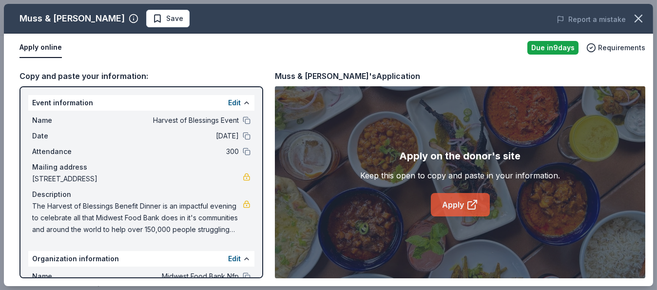
click at [468, 204] on icon at bounding box center [472, 205] width 12 height 12
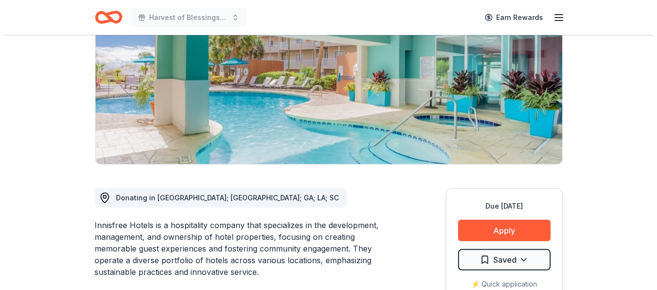
scroll to position [244, 0]
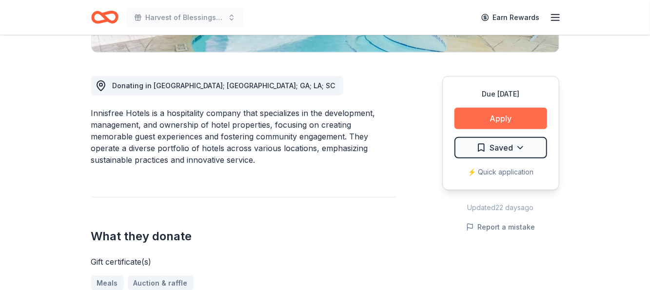
click at [512, 121] on button "Apply" at bounding box center [500, 118] width 93 height 21
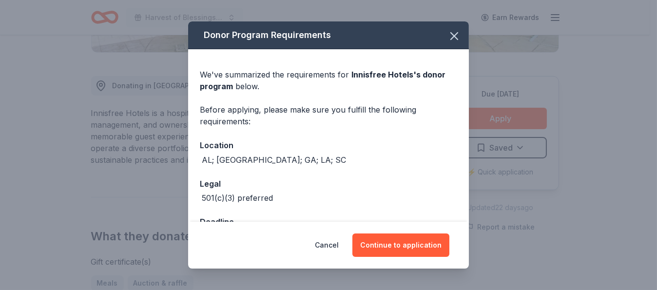
scroll to position [34, 0]
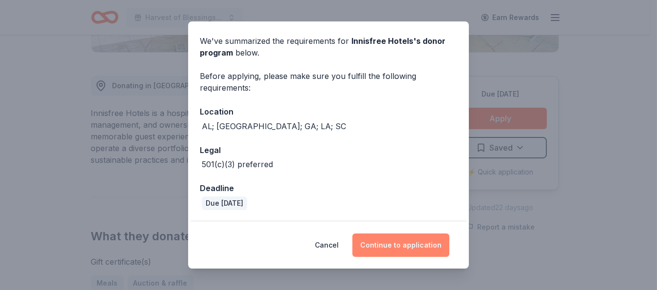
click at [416, 243] on button "Continue to application" at bounding box center [400, 244] width 97 height 23
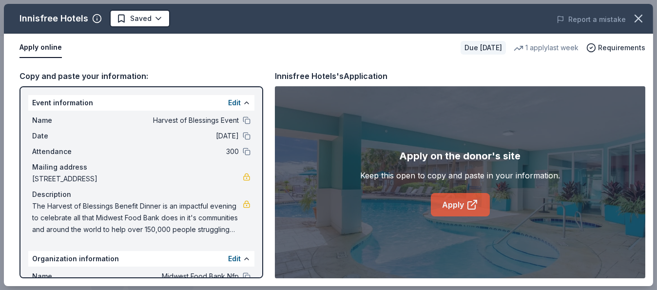
click at [473, 202] on icon at bounding box center [472, 205] width 12 height 12
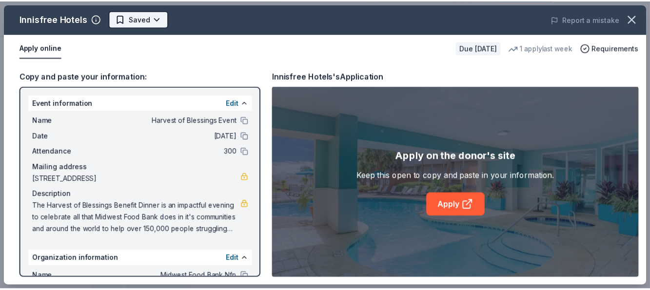
scroll to position [0, 0]
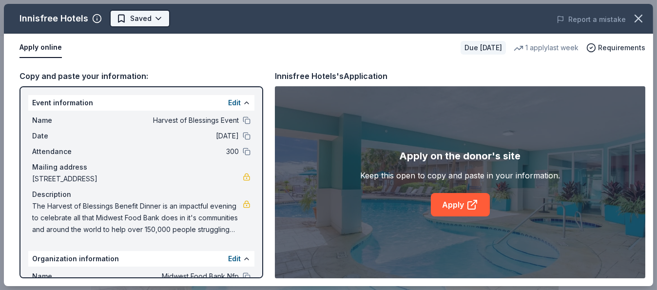
click at [141, 16] on body "Harvest of Blessings Event Earn Rewards Due in 35 days Share Innisfree Hotels N…" at bounding box center [325, 145] width 650 height 290
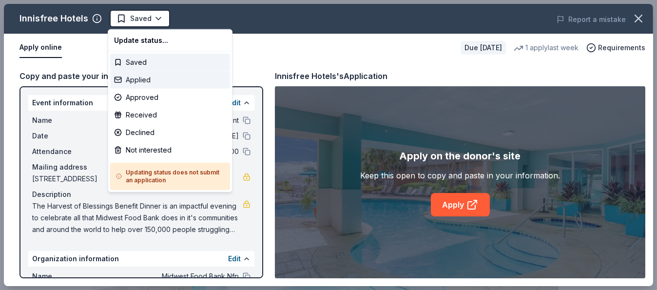
click at [149, 77] on div "Applied" at bounding box center [170, 80] width 120 height 18
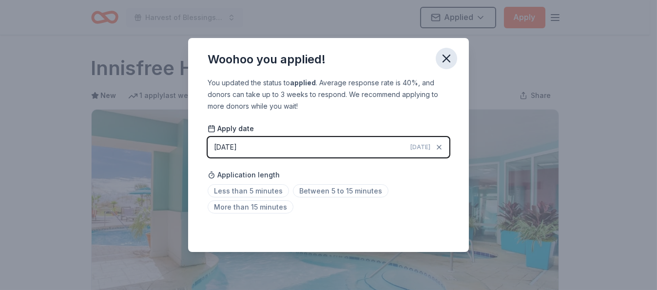
click at [446, 56] on icon "button" at bounding box center [447, 59] width 14 height 14
